Goal: Task Accomplishment & Management: Complete application form

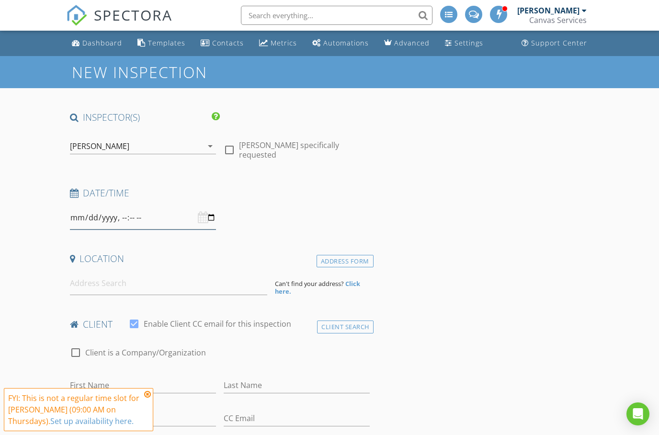
click at [132, 215] on input "datetime-local" at bounding box center [143, 217] width 146 height 23
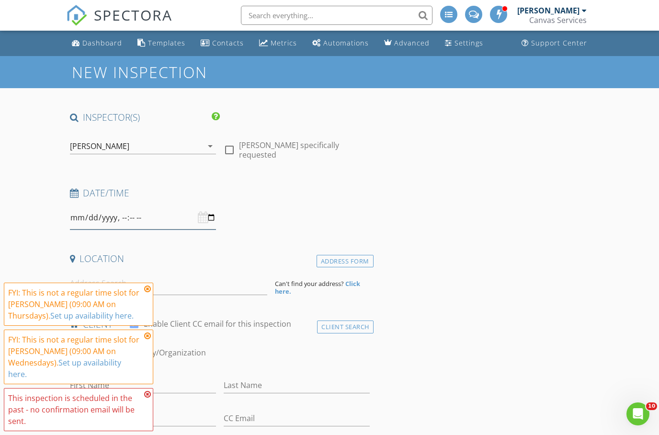
type input "2025-08-27T13:30"
click at [146, 288] on icon at bounding box center [147, 289] width 7 height 8
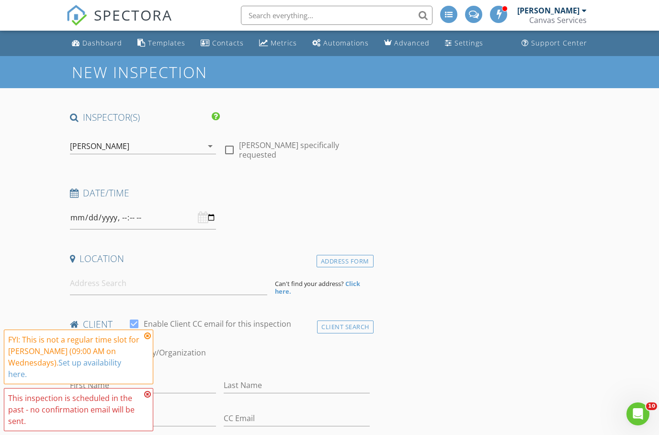
click at [146, 335] on icon at bounding box center [147, 336] width 7 height 8
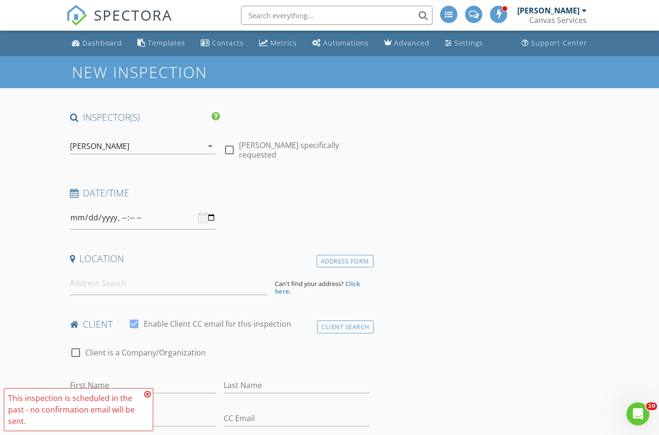
click at [148, 395] on icon at bounding box center [147, 395] width 7 height 8
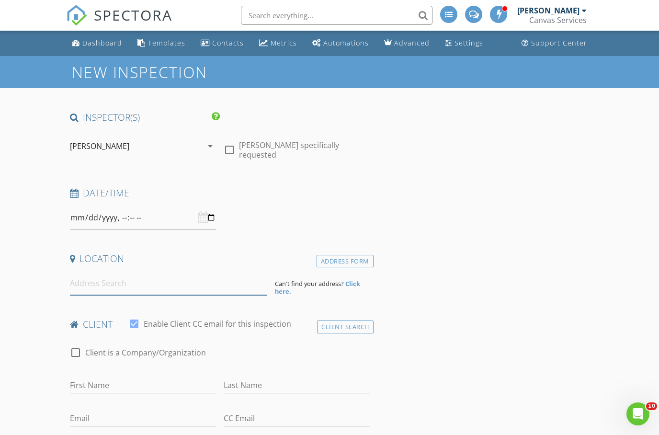
click at [188, 289] on input at bounding box center [168, 283] width 197 height 23
type input "3643 Nutmeg Dr, Columbus, GA, USA"
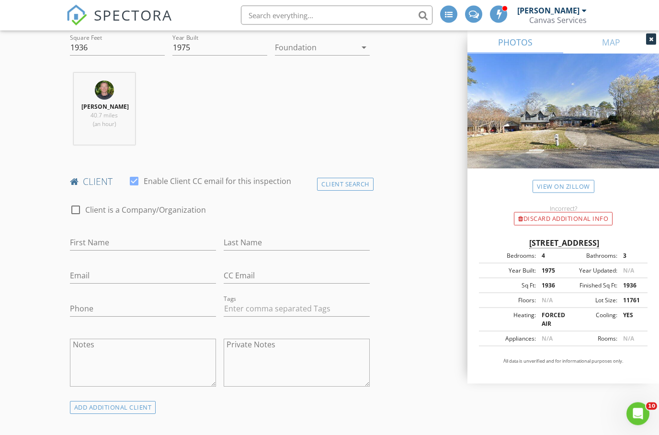
scroll to position [339, 0]
click at [144, 205] on label "Client is a Company/Organization" at bounding box center [145, 210] width 121 height 10
checkbox input "true"
click at [325, 179] on div "Client Search" at bounding box center [345, 184] width 57 height 13
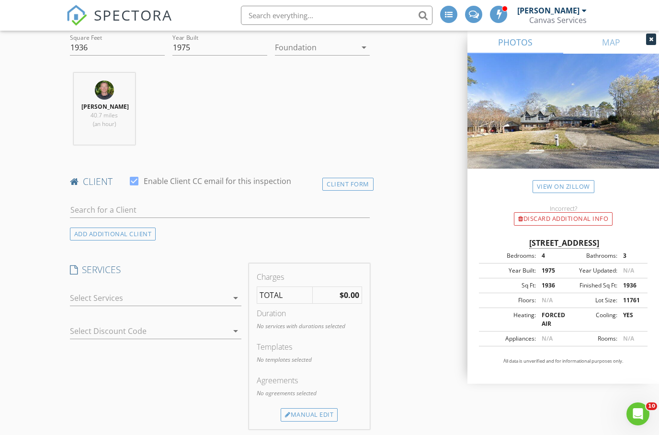
click at [338, 189] on div "client check_box Enable Client CC email for this inspection" at bounding box center [220, 184] width 308 height 19
click at [344, 184] on div "Client Form" at bounding box center [347, 184] width 51 height 13
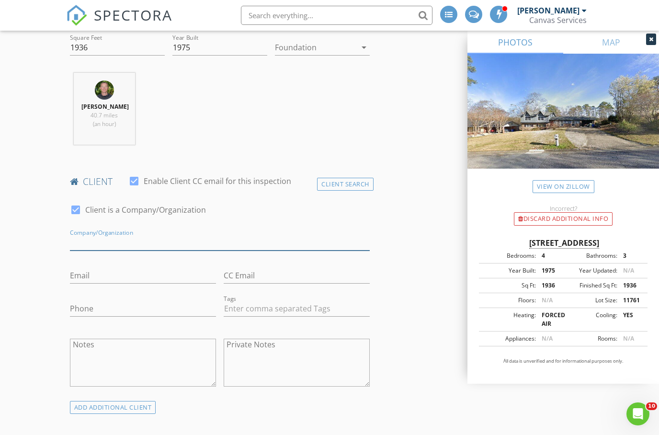
click at [197, 246] on input "Company/Organization" at bounding box center [220, 243] width 300 height 16
type input "T"
type input "River Town Rentals"
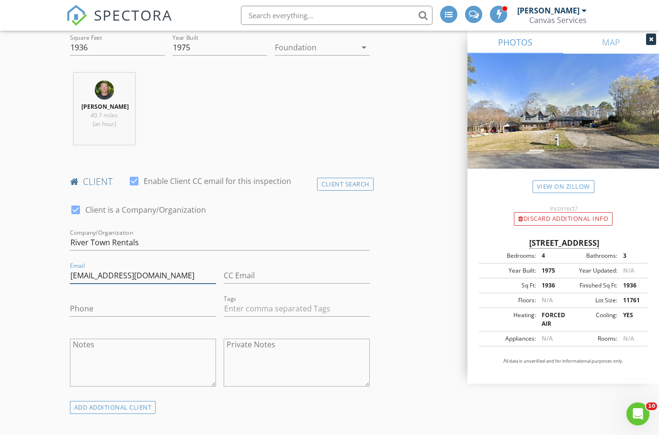
type input "lejean@therivertownrentals.com"
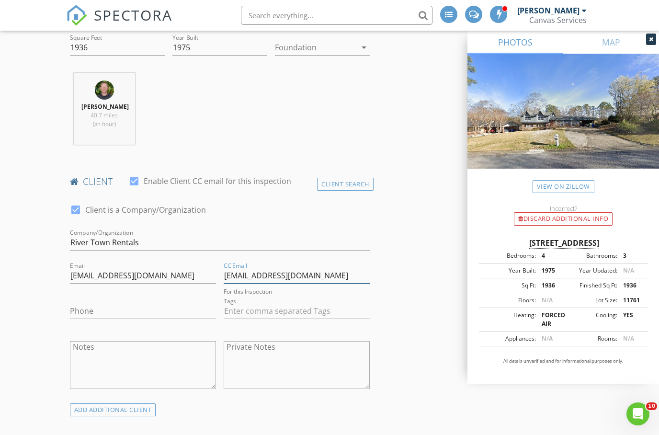
type input "yorleny@therivertownrentals.com"
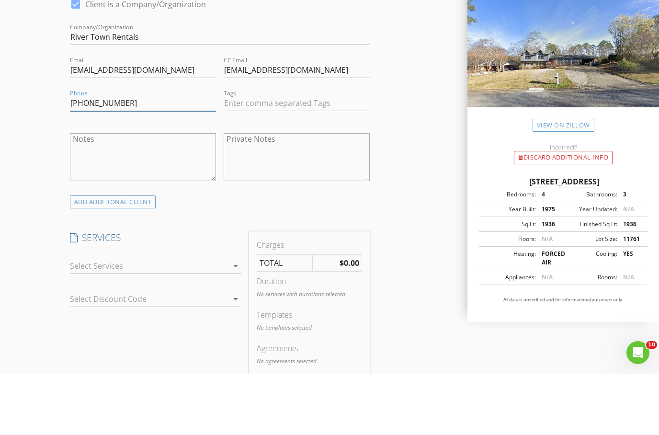
scroll to position [496, 0]
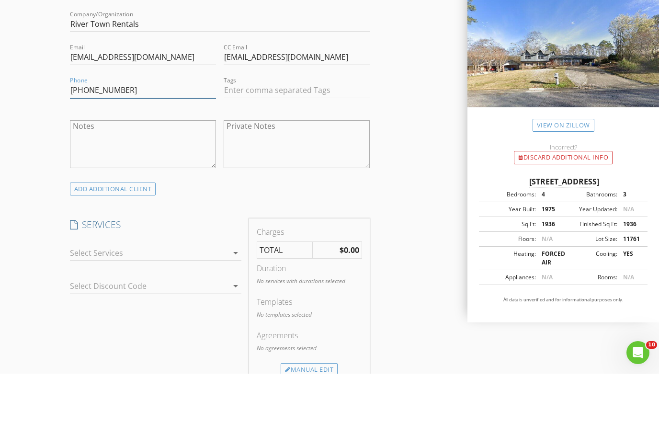
type input "706-458-0501"
click at [198, 307] on div at bounding box center [149, 314] width 159 height 15
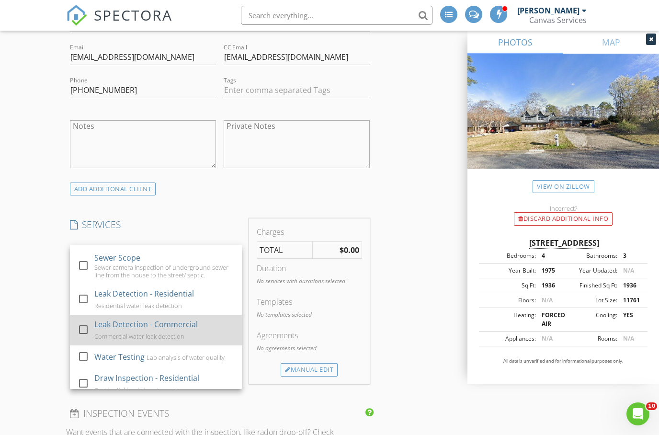
scroll to position [251, 0]
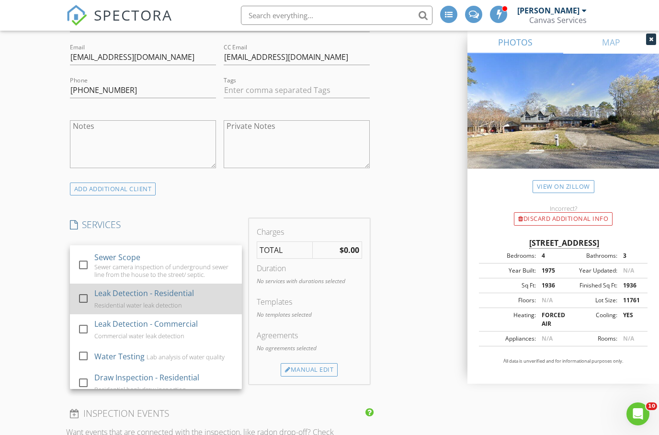
click at [195, 295] on div "Leak Detection - Residential Residential water leak detection" at bounding box center [164, 299] width 140 height 31
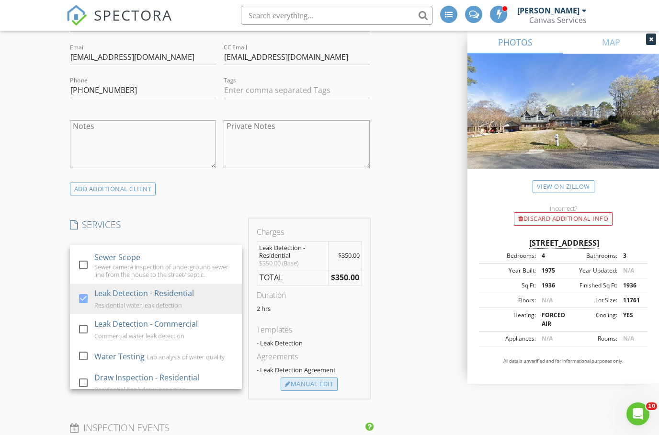
click at [329, 384] on div "Manual Edit" at bounding box center [309, 384] width 57 height 13
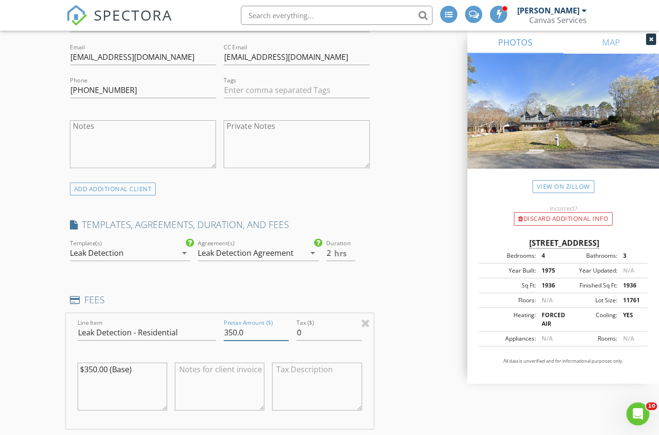
click at [235, 333] on input "350.0" at bounding box center [257, 333] width 66 height 16
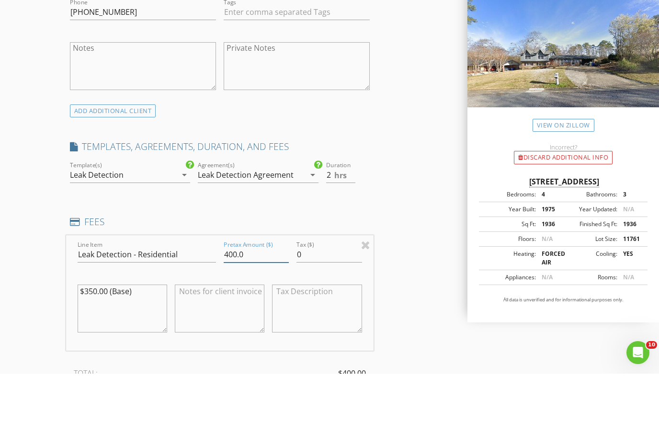
scroll to position [591, 0]
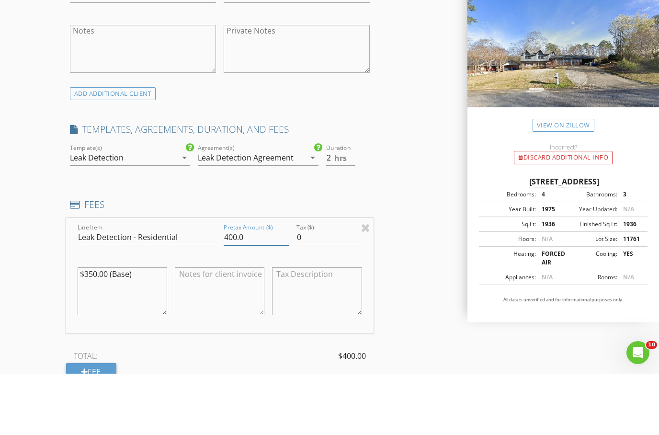
type input "400.0"
click at [140, 329] on textarea "$350.00 (Base)" at bounding box center [123, 353] width 90 height 48
type textarea "$"
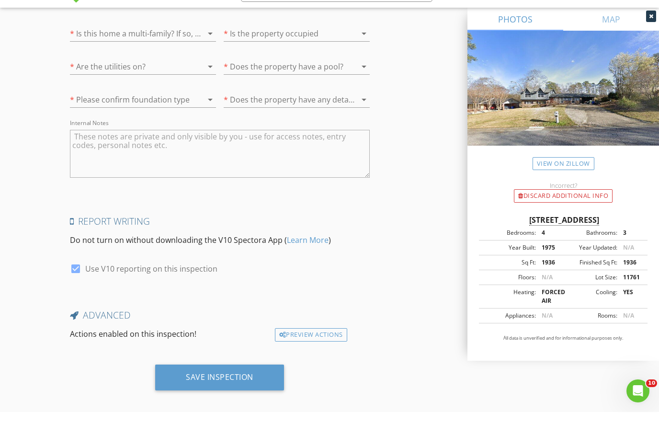
scroll to position [1574, 0]
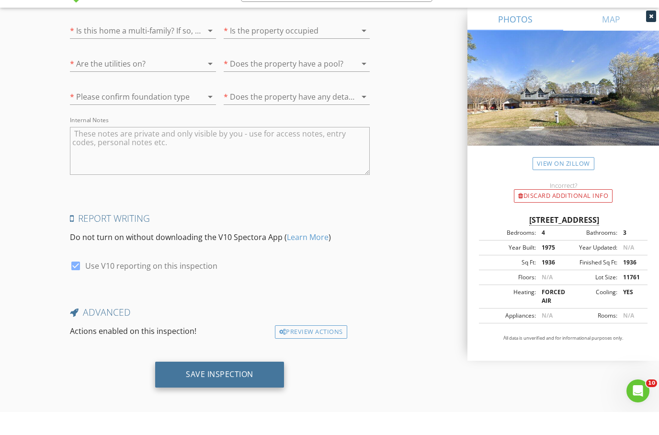
click at [188, 392] on div "Save Inspection" at bounding box center [220, 397] width 68 height 10
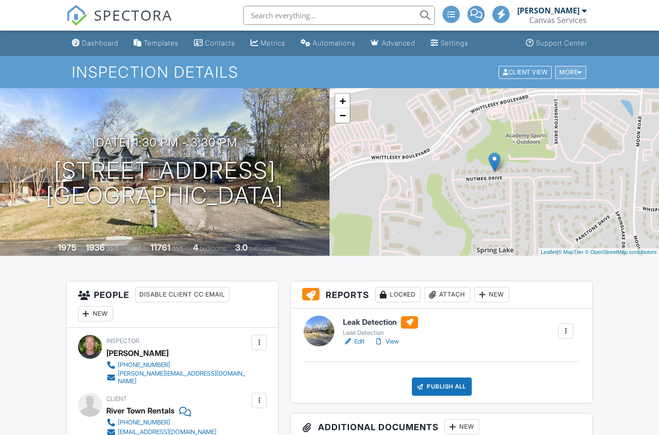
click at [580, 75] on div "More" at bounding box center [570, 72] width 31 height 13
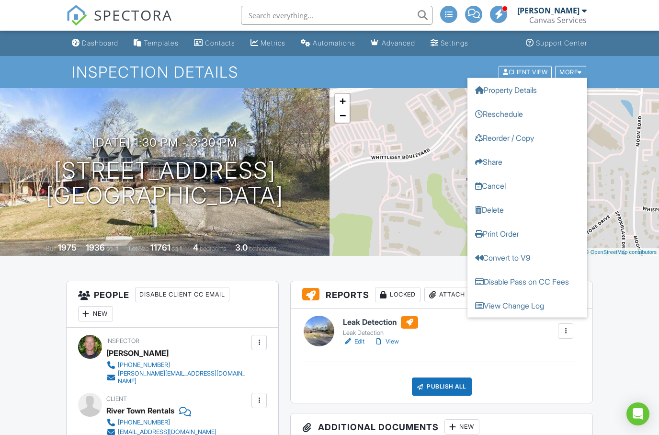
click at [527, 282] on link "Disable Pass on CC Fees" at bounding box center [528, 281] width 120 height 24
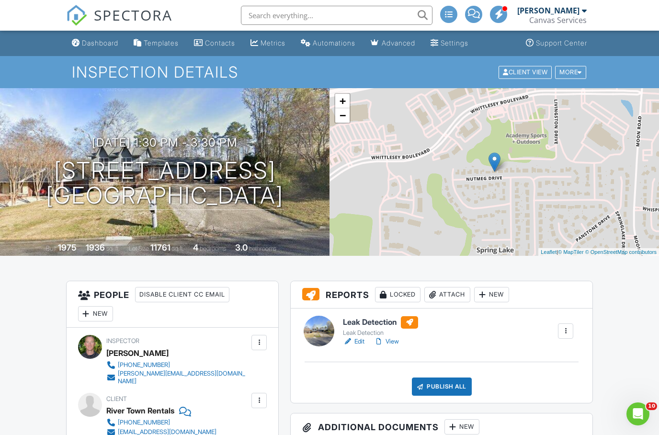
click at [332, 322] on link at bounding box center [319, 331] width 31 height 31
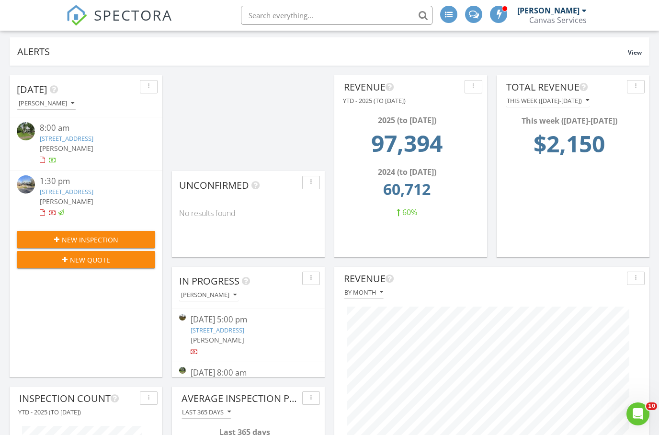
scroll to position [97, 0]
